Goal: Task Accomplishment & Management: Manage account settings

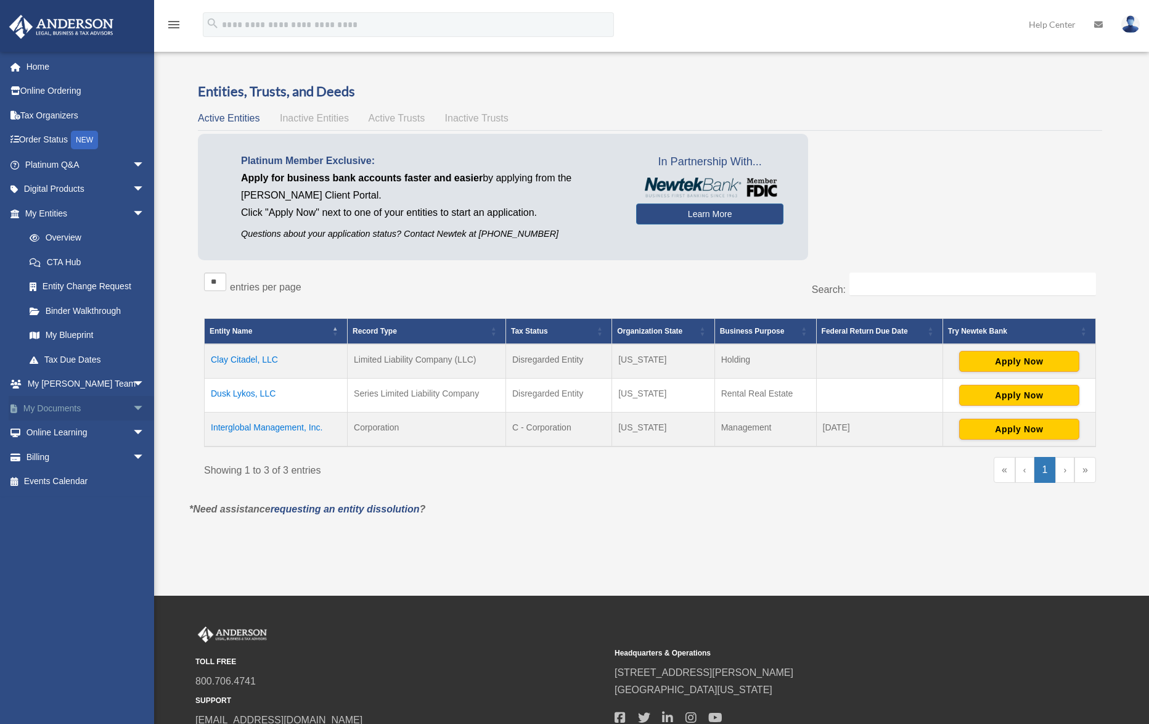
click at [133, 406] on span "arrow_drop_down" at bounding box center [145, 408] width 25 height 25
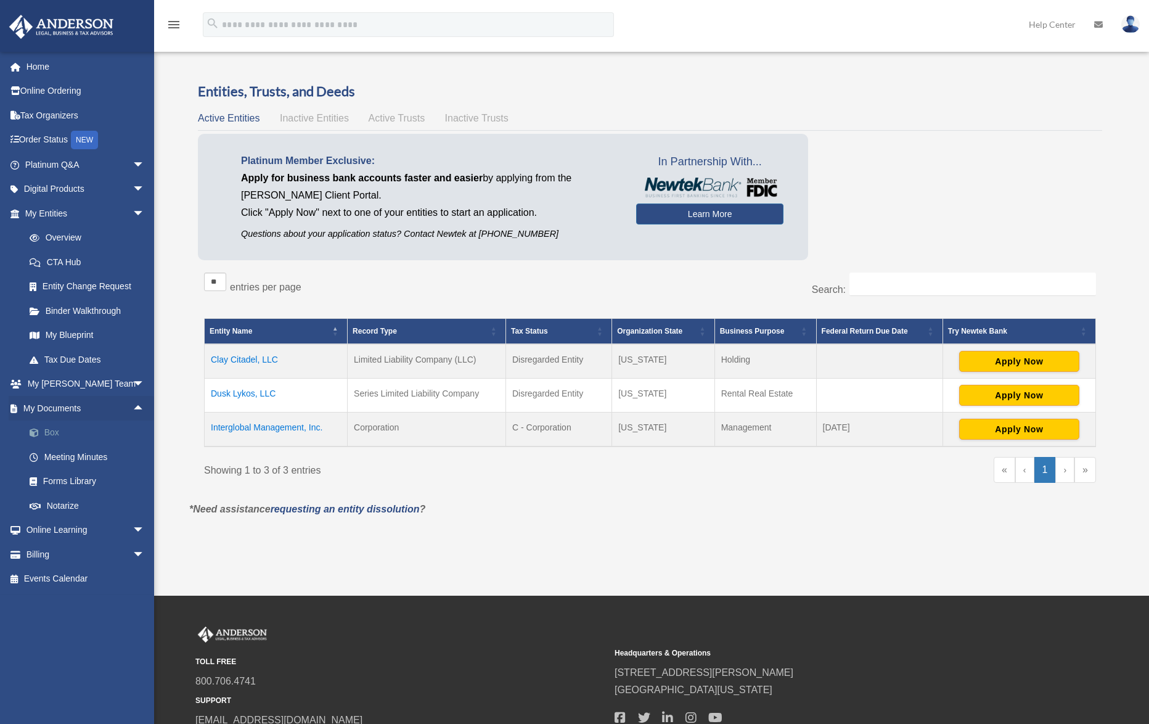
click at [46, 432] on link "Box" at bounding box center [90, 432] width 146 height 25
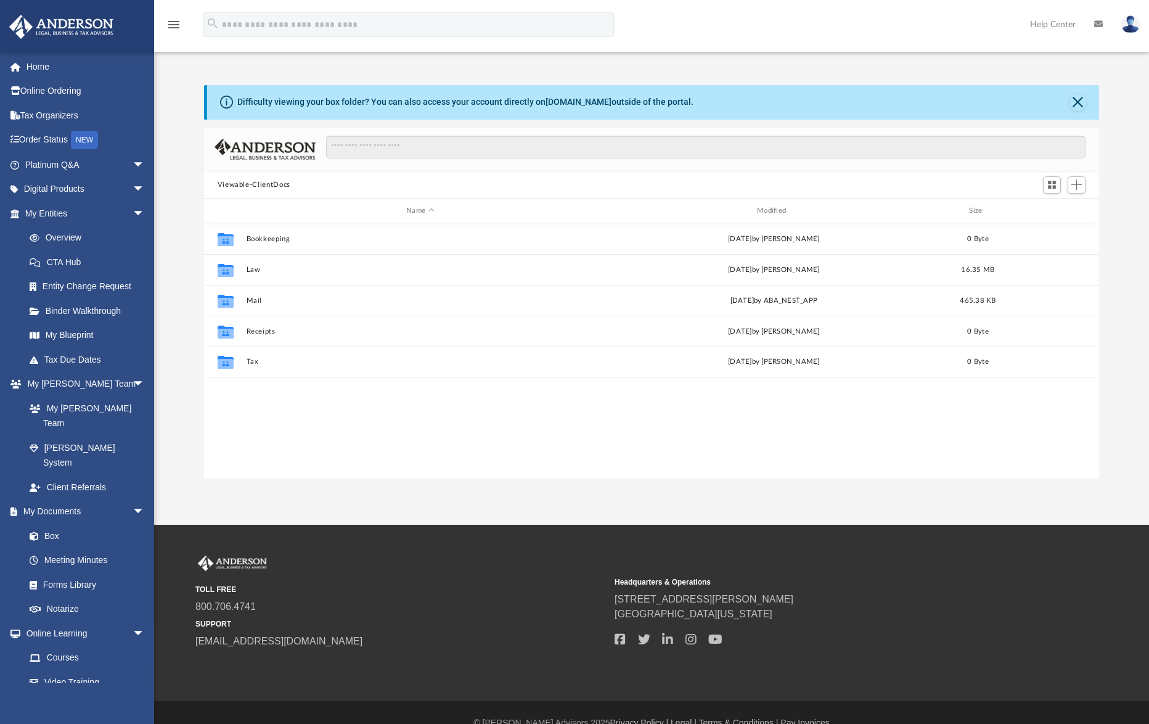
scroll to position [271, 886]
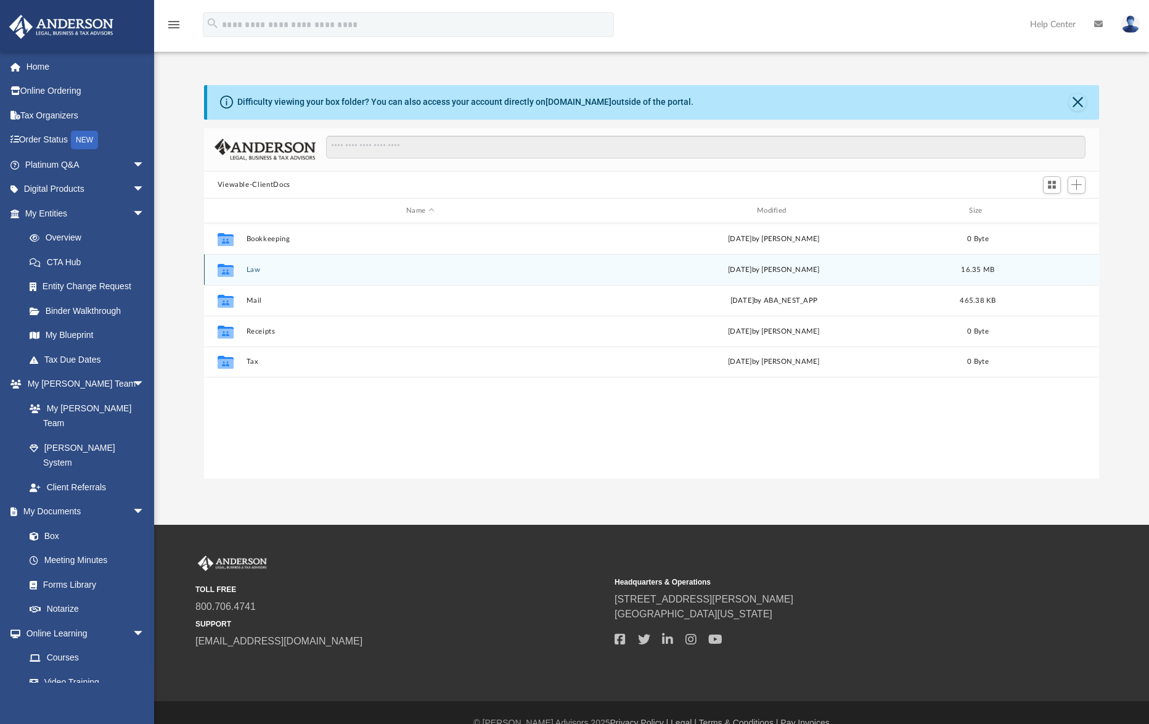
click at [253, 271] on button "Law" at bounding box center [420, 270] width 348 height 8
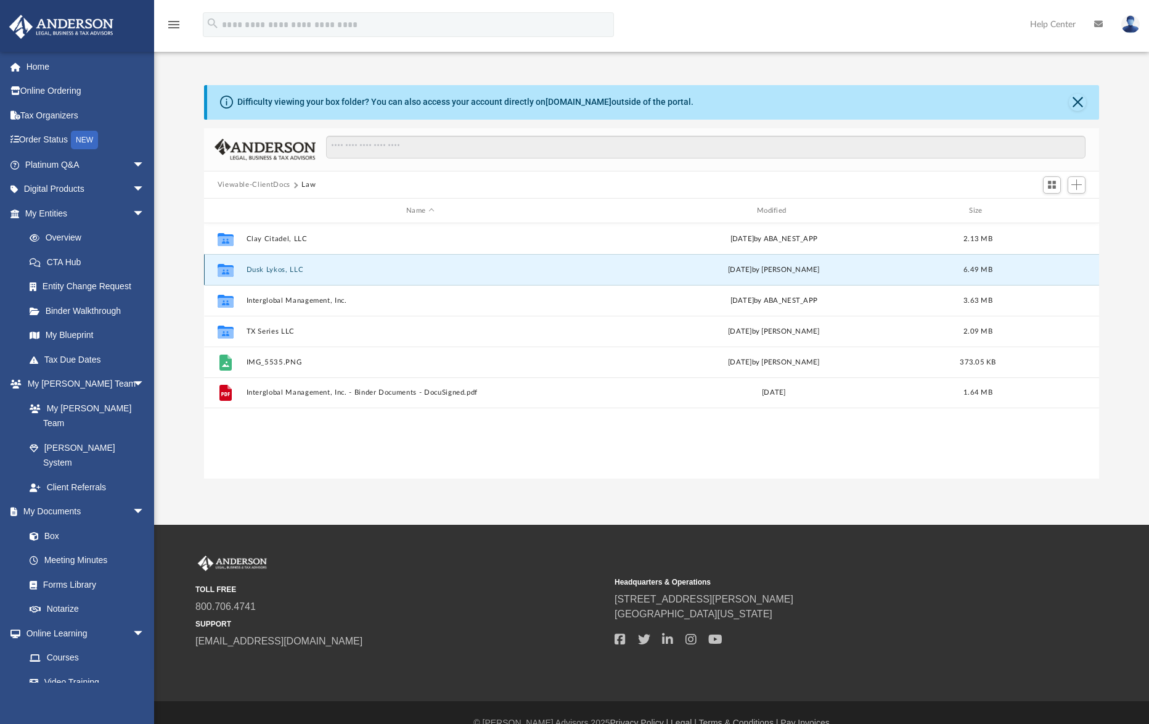
click at [253, 271] on button "Dusk Lykos, LLC" at bounding box center [420, 270] width 348 height 8
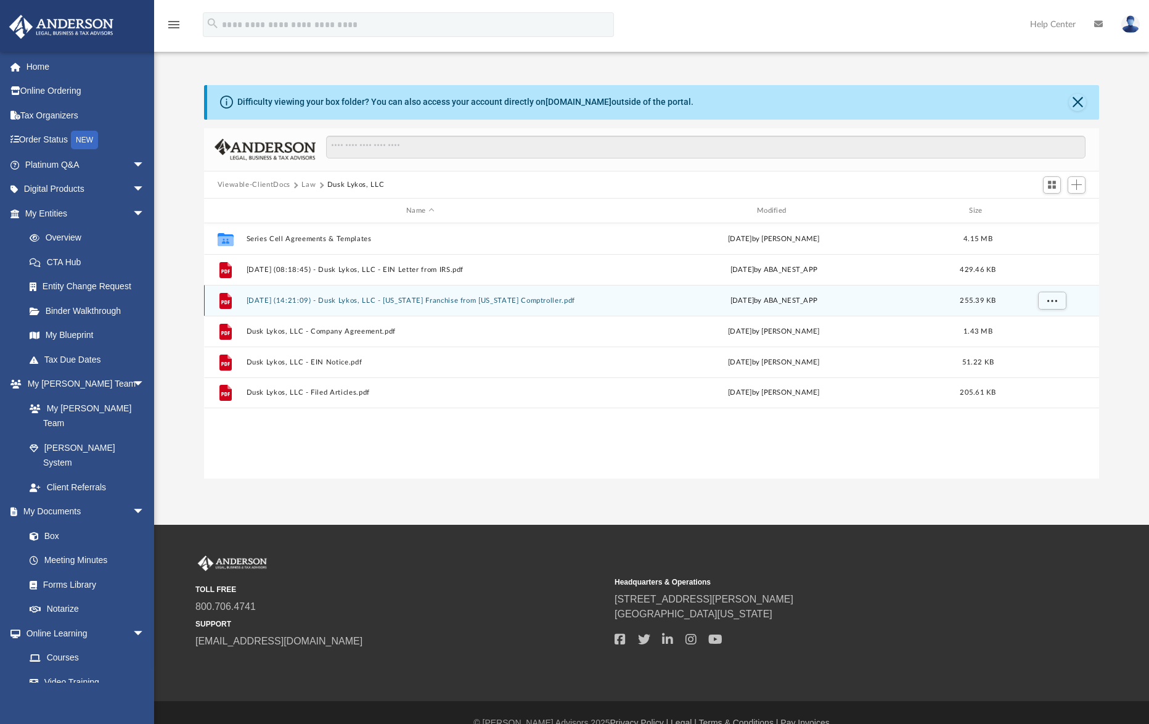
click at [375, 300] on button "2025.08.07 (14:21:09) - Dusk Lykos, LLC - Texas Franchise from Texas Comptrolle…" at bounding box center [420, 301] width 348 height 8
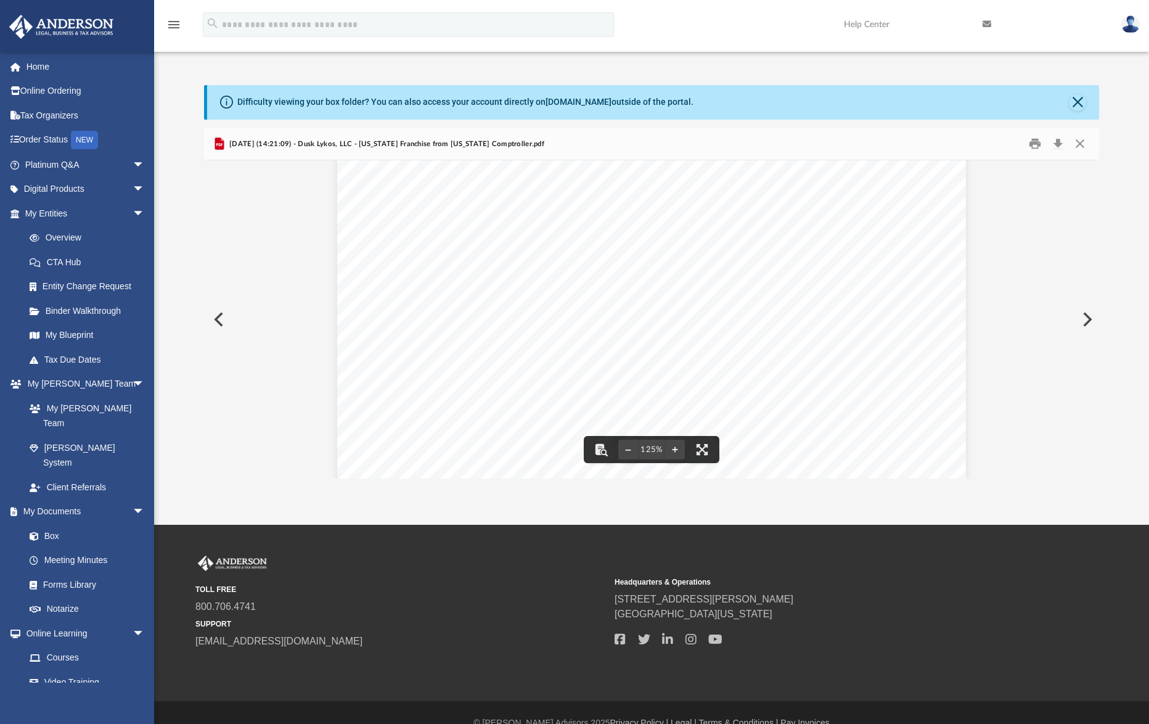
scroll to position [372, 0]
click at [866, 53] on div "App moreno.nico91@gmail.com Sign Out moreno.nico91@gmail.com Home Online Orderi…" at bounding box center [574, 262] width 1149 height 433
click at [1078, 141] on button "Close" at bounding box center [1080, 143] width 22 height 19
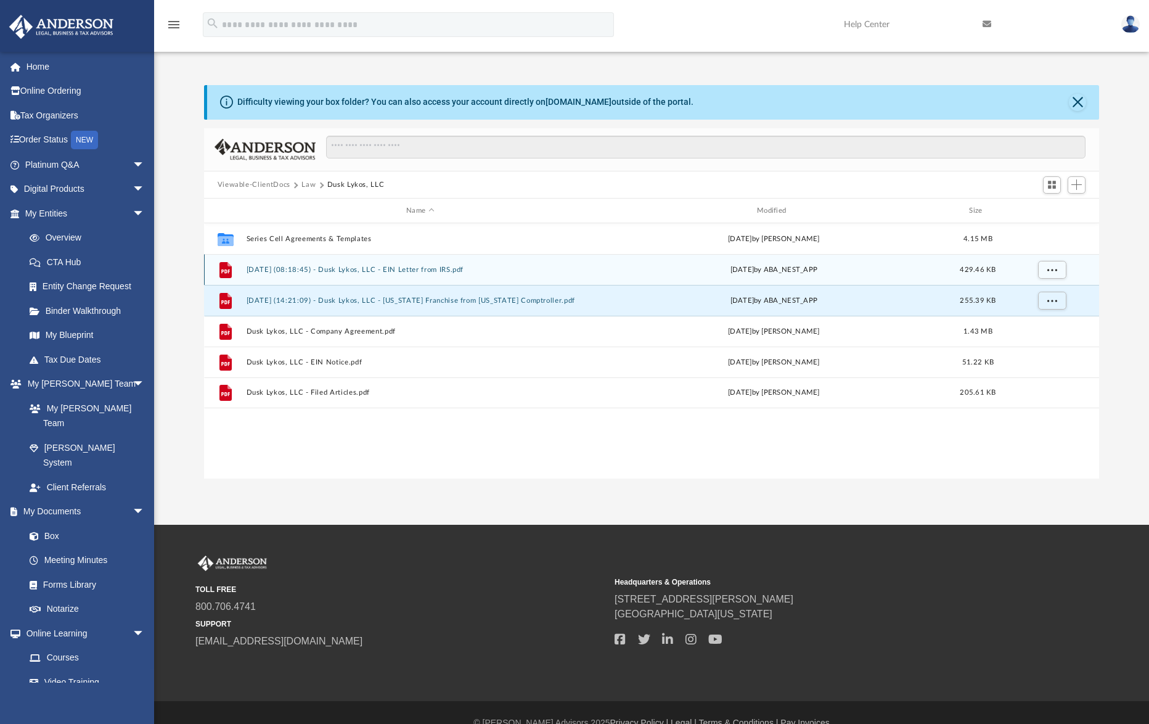
click at [372, 268] on button "2025.07.18 (08:18:45) - Dusk Lykos, LLC - EIN Letter from IRS.pdf" at bounding box center [420, 270] width 348 height 8
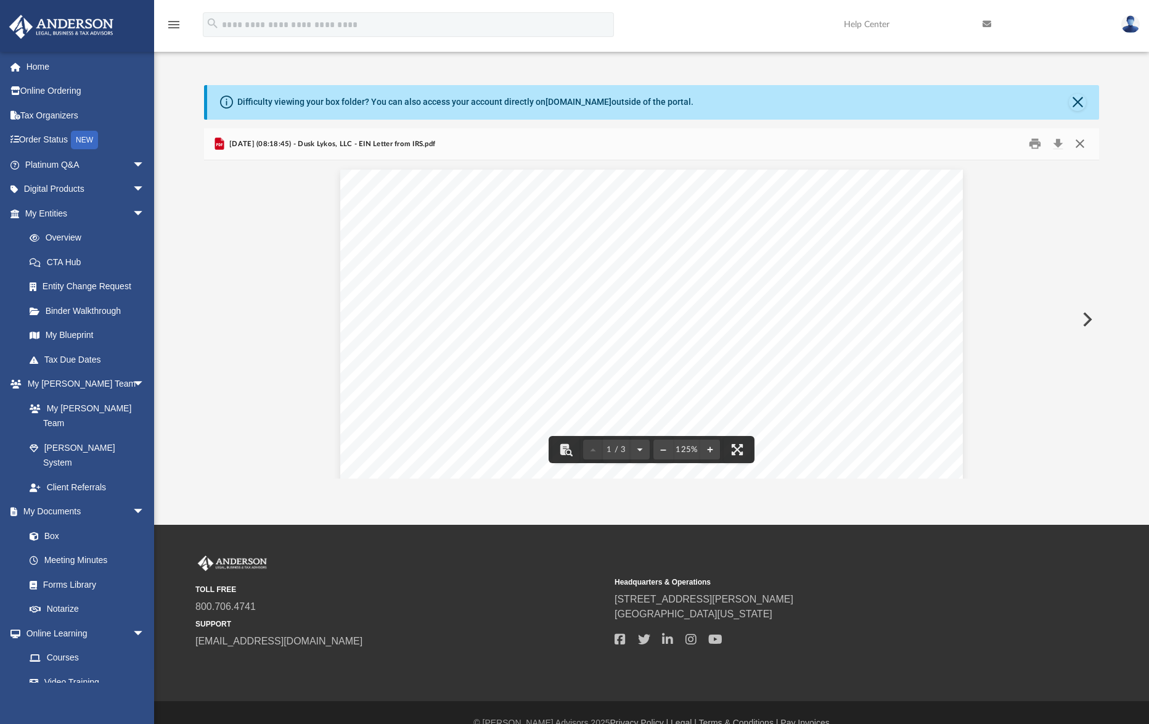
click at [1080, 145] on button "Close" at bounding box center [1080, 143] width 22 height 19
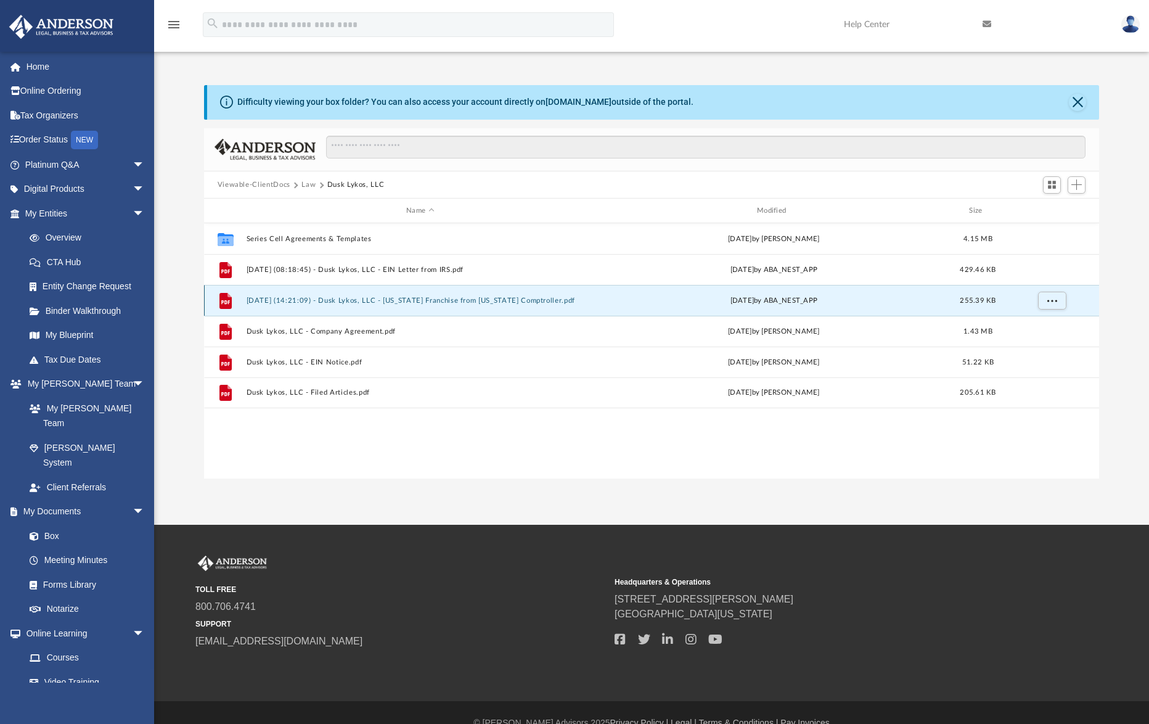
click at [323, 300] on button "2025.08.07 (14:21:09) - Dusk Lykos, LLC - Texas Franchise from Texas Comptrolle…" at bounding box center [420, 301] width 348 height 8
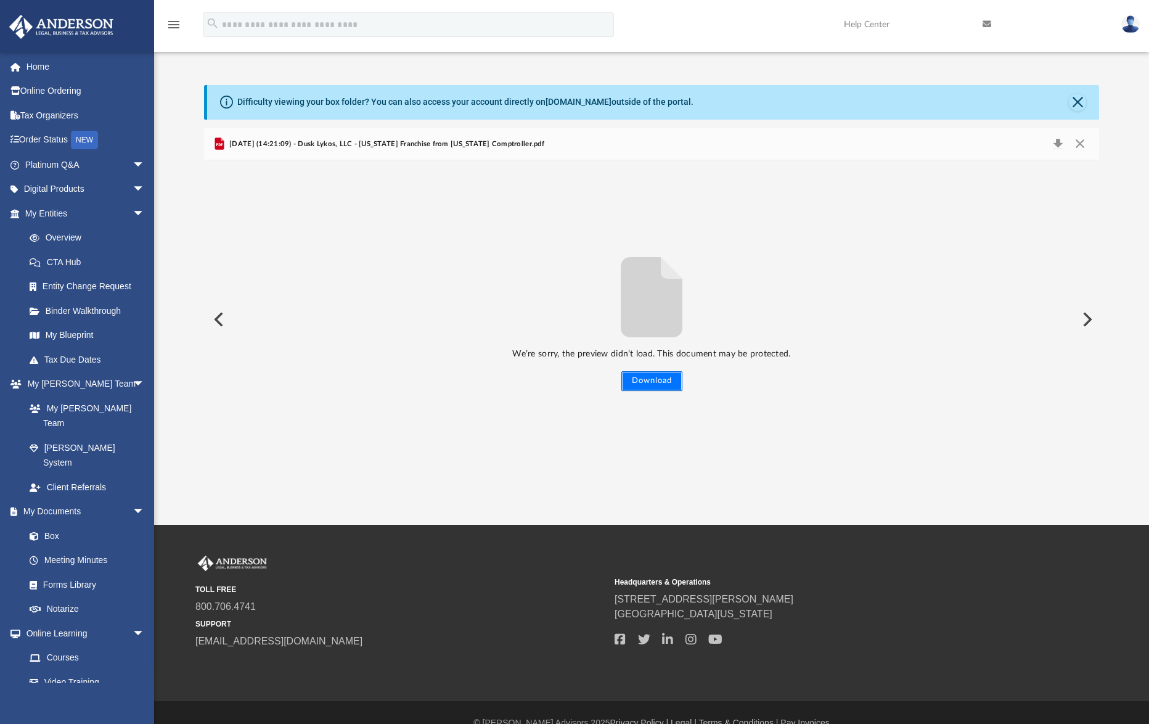
click at [659, 387] on button "Download" at bounding box center [651, 381] width 61 height 20
click at [660, 70] on div "Difficulty viewing your box folder? You can also access your account directly o…" at bounding box center [651, 269] width 995 height 420
click at [1085, 137] on button "Close" at bounding box center [1080, 144] width 22 height 17
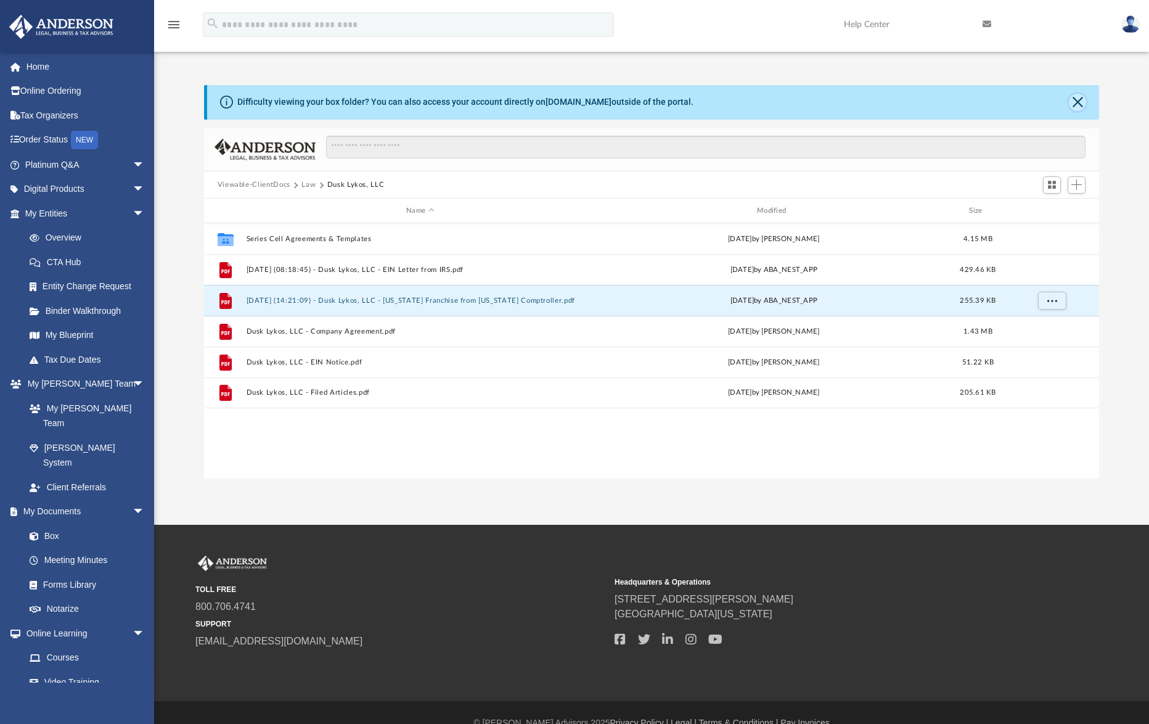
click at [1076, 102] on button "Close" at bounding box center [1077, 102] width 17 height 17
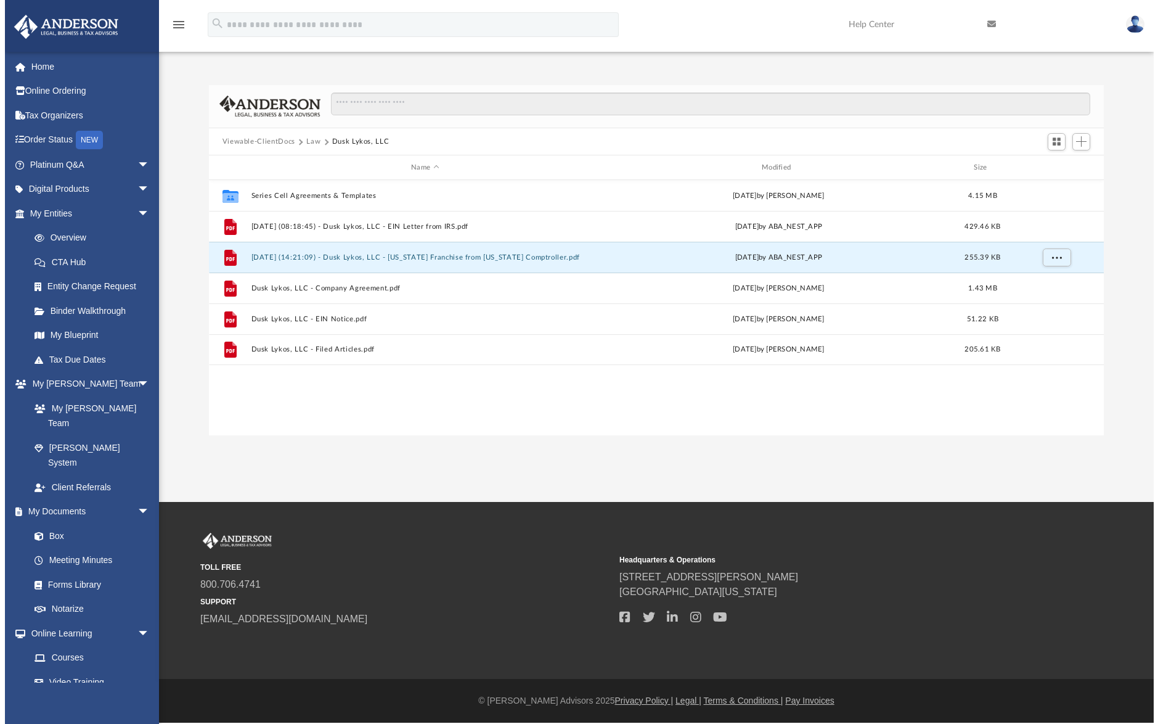
scroll to position [271, 895]
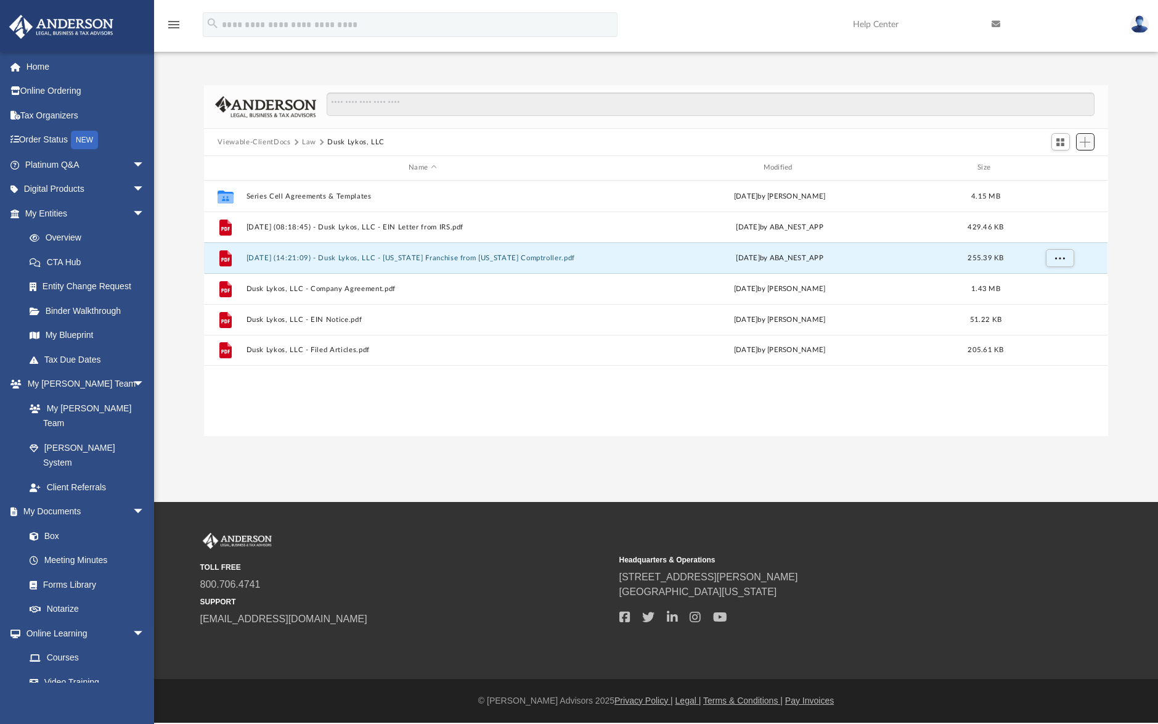
click at [1083, 142] on span "Add" at bounding box center [1085, 142] width 10 height 10
click at [1078, 160] on li "Upload" at bounding box center [1068, 166] width 39 height 13
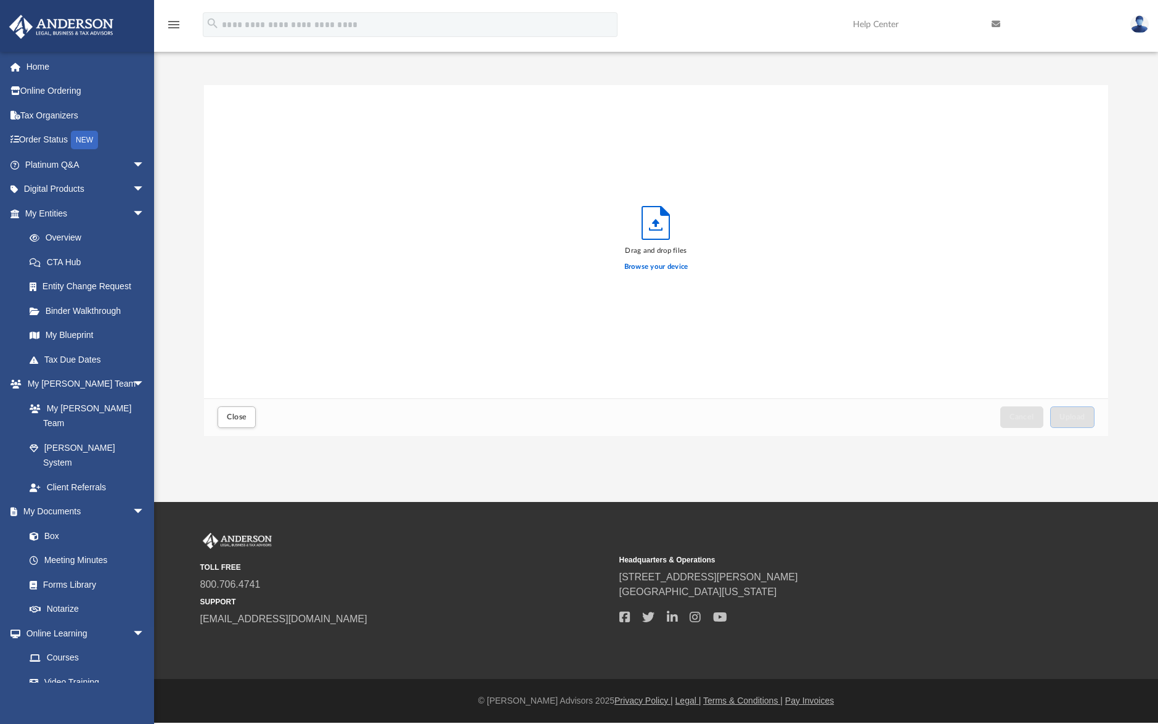
scroll to position [303, 895]
click at [1067, 417] on span "Upload" at bounding box center [1073, 416] width 26 height 7
click at [744, 72] on div "Difficulty viewing your box folder? You can also access your account directly o…" at bounding box center [656, 247] width 1004 height 377
click at [237, 419] on span "Close" at bounding box center [237, 416] width 20 height 7
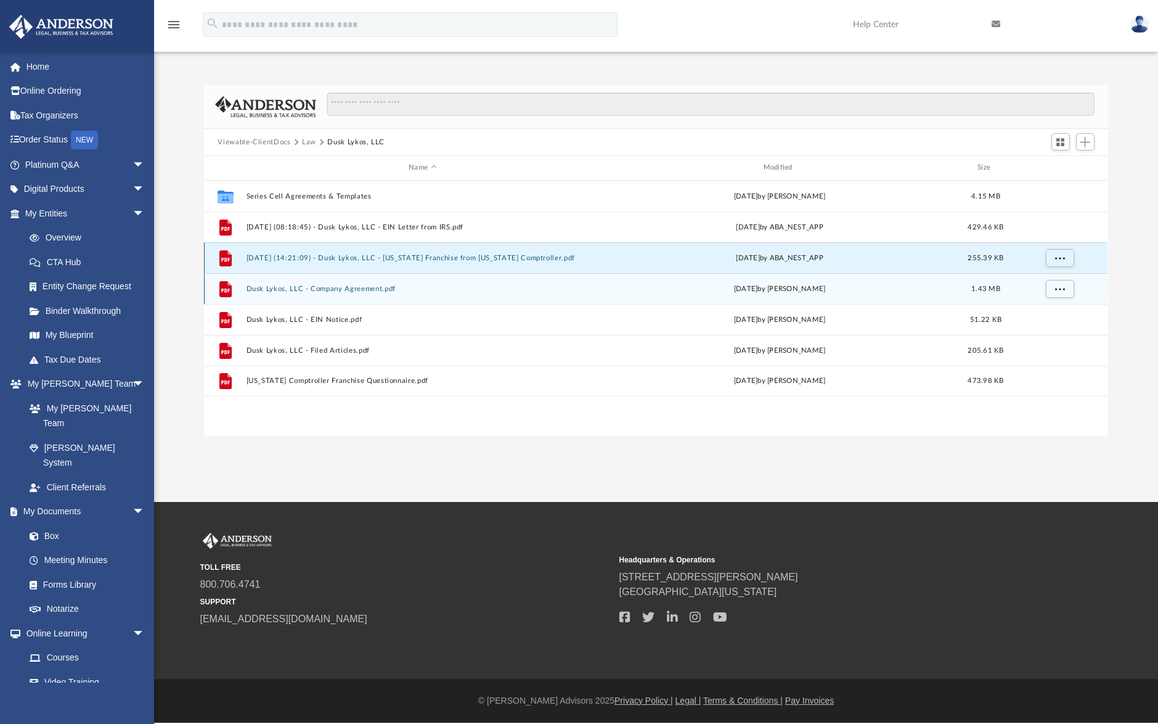
scroll to position [271, 895]
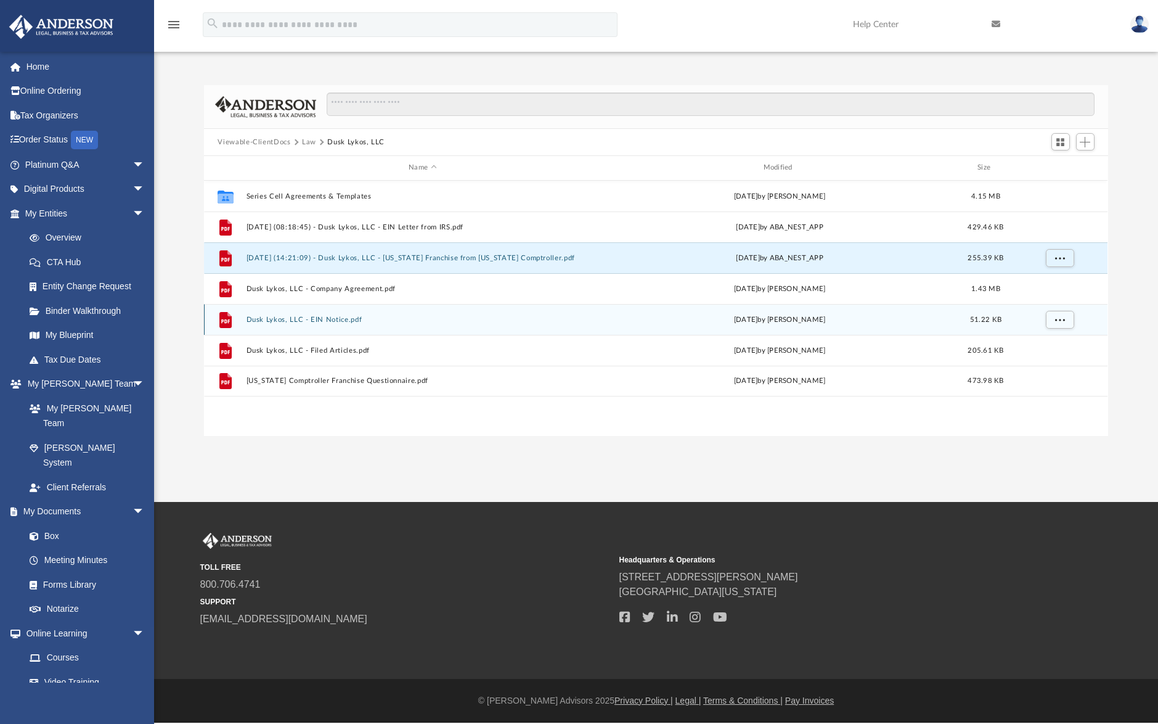
click at [321, 324] on button "Dusk Lykos, LLC - EIN Notice.pdf" at bounding box center [423, 320] width 352 height 8
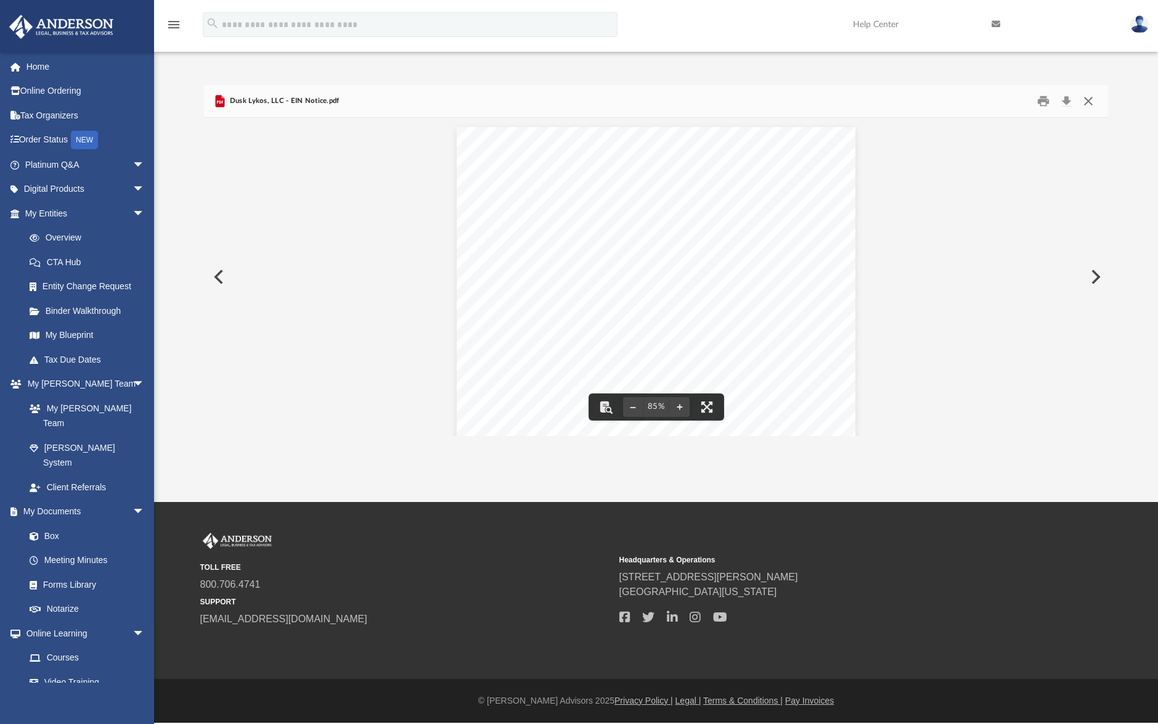
click at [1096, 107] on button "Close" at bounding box center [1089, 101] width 22 height 19
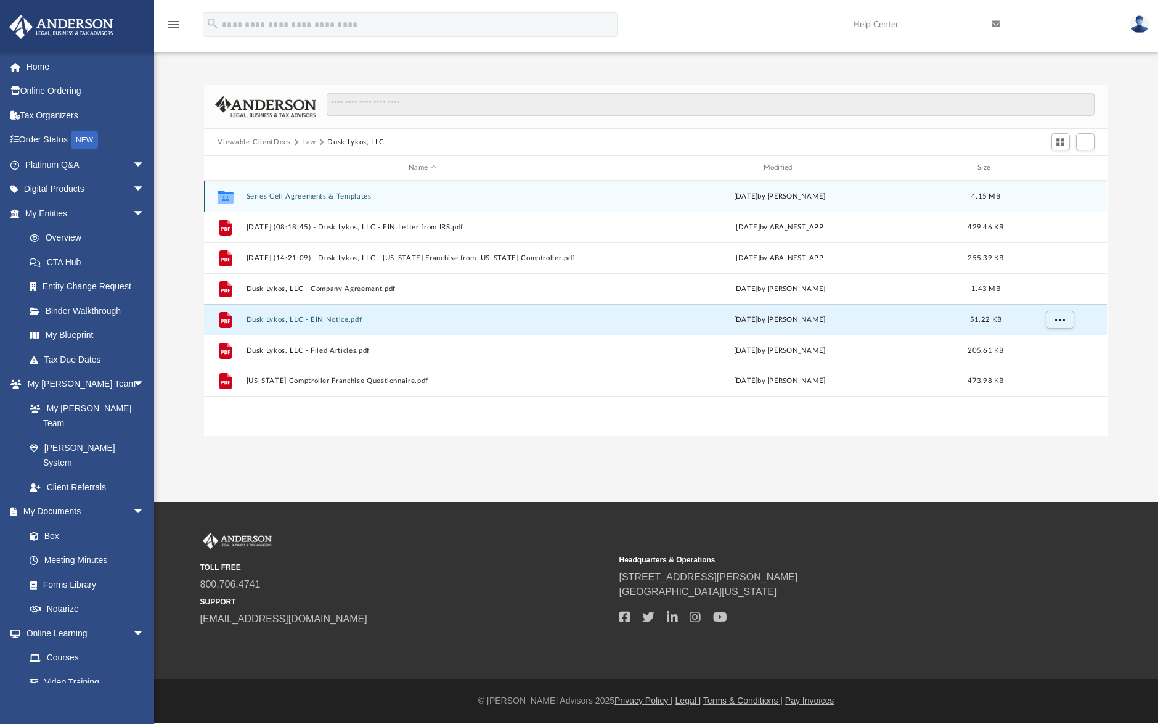
click at [281, 195] on button "Series Cell Agreements & Templates" at bounding box center [423, 196] width 352 height 8
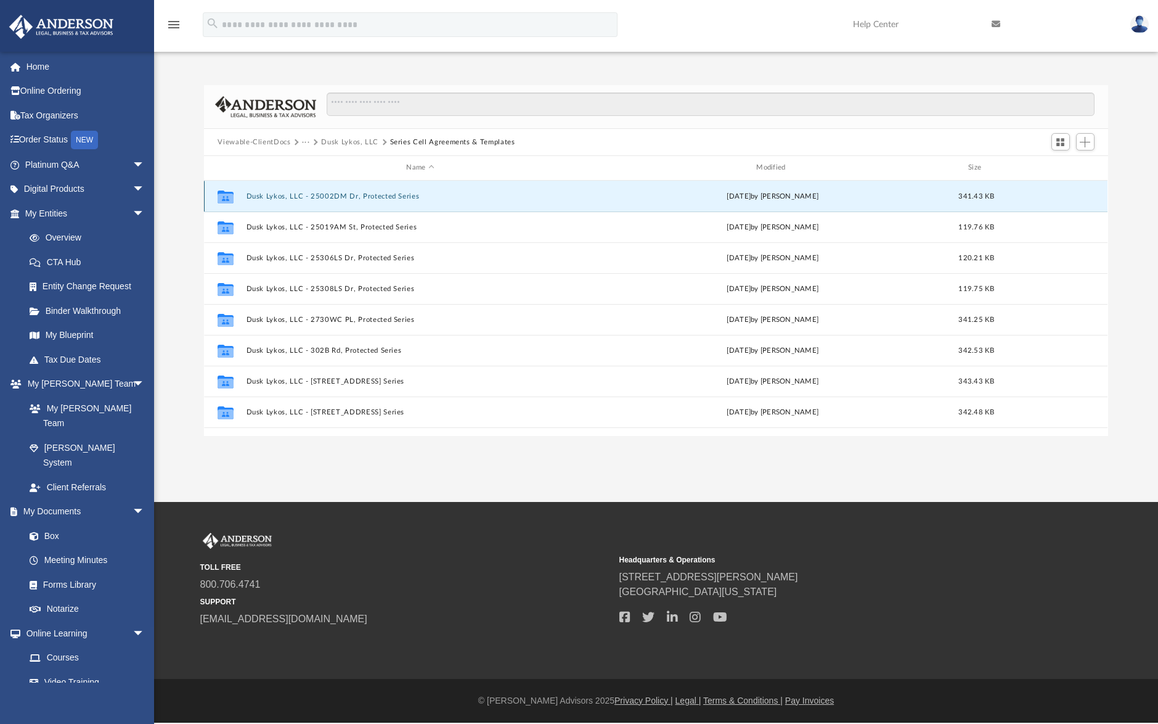
click at [335, 196] on button "Dusk Lykos, LLC - 25002DM Dr, Protected Series" at bounding box center [421, 196] width 348 height 8
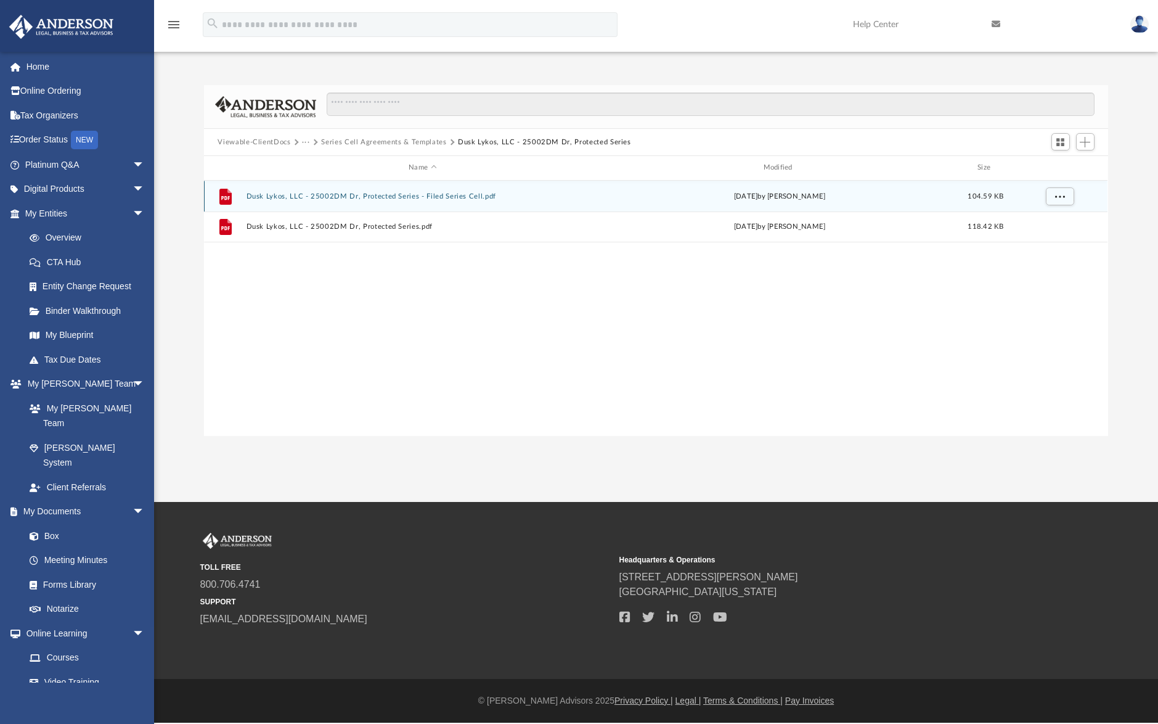
click at [343, 194] on button "Dusk Lykos, LLC - 25002DM Dr, Protected Series - Filed Series Cell.pdf" at bounding box center [423, 196] width 352 height 8
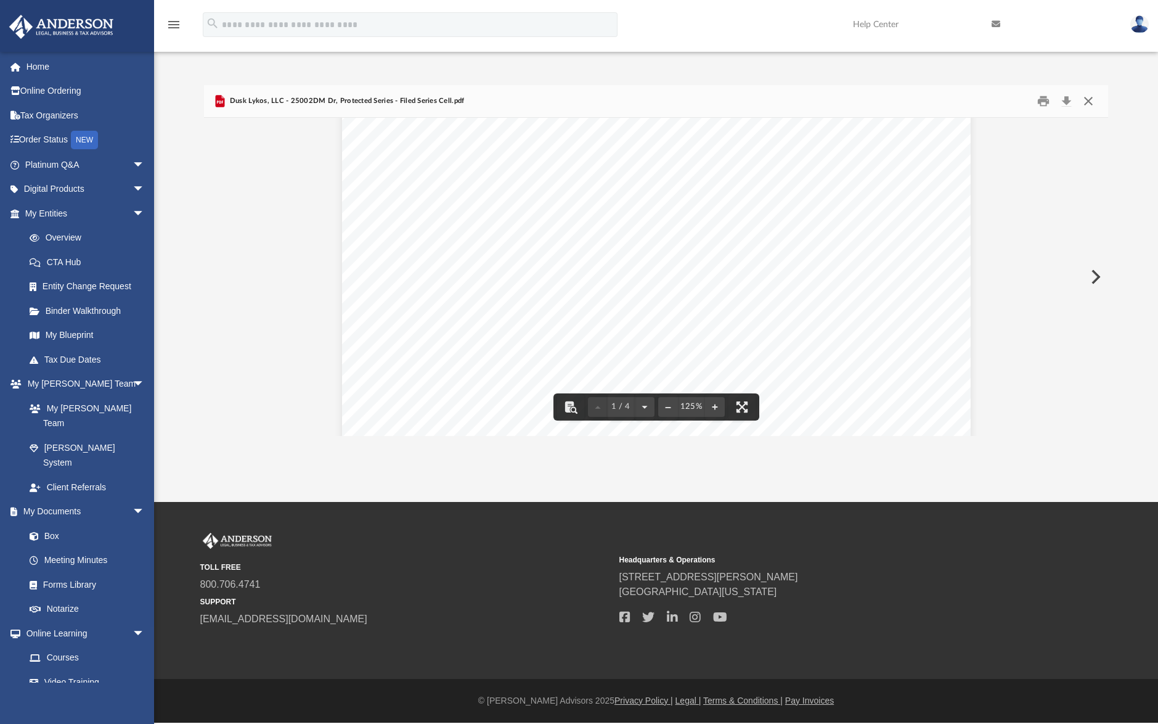
scroll to position [433, 0]
click at [1091, 99] on button "Close" at bounding box center [1089, 101] width 22 height 19
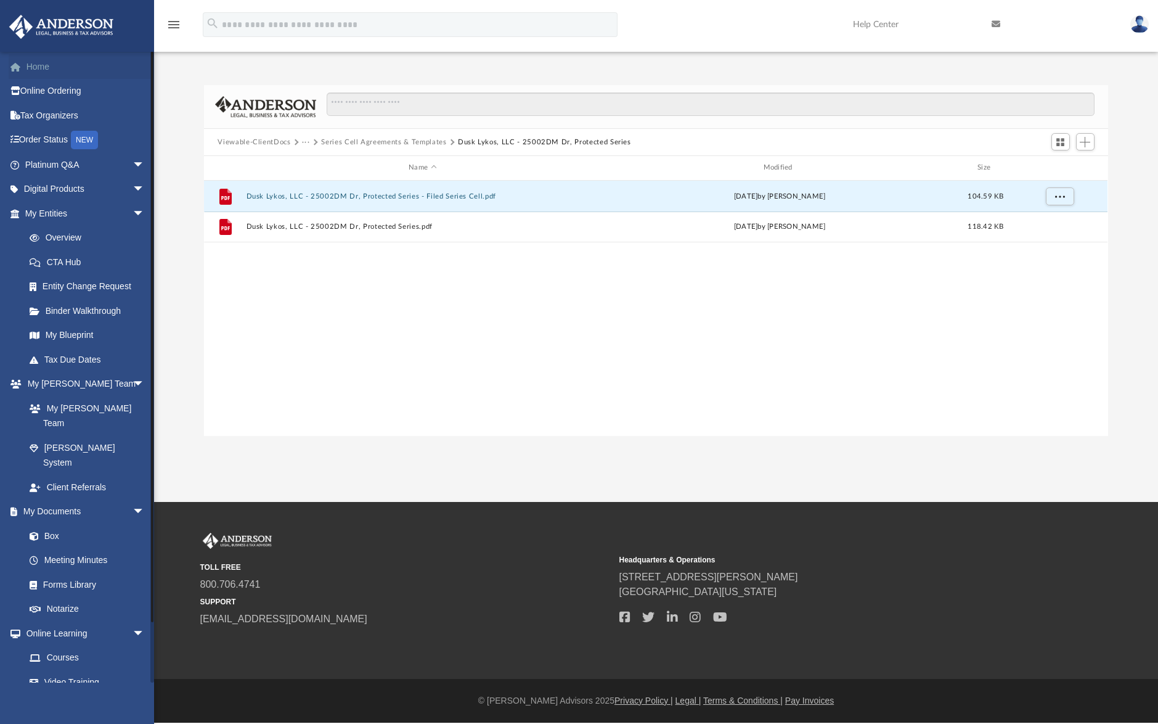
click at [43, 68] on link "Home" at bounding box center [86, 66] width 155 height 25
